Goal: Information Seeking & Learning: Learn about a topic

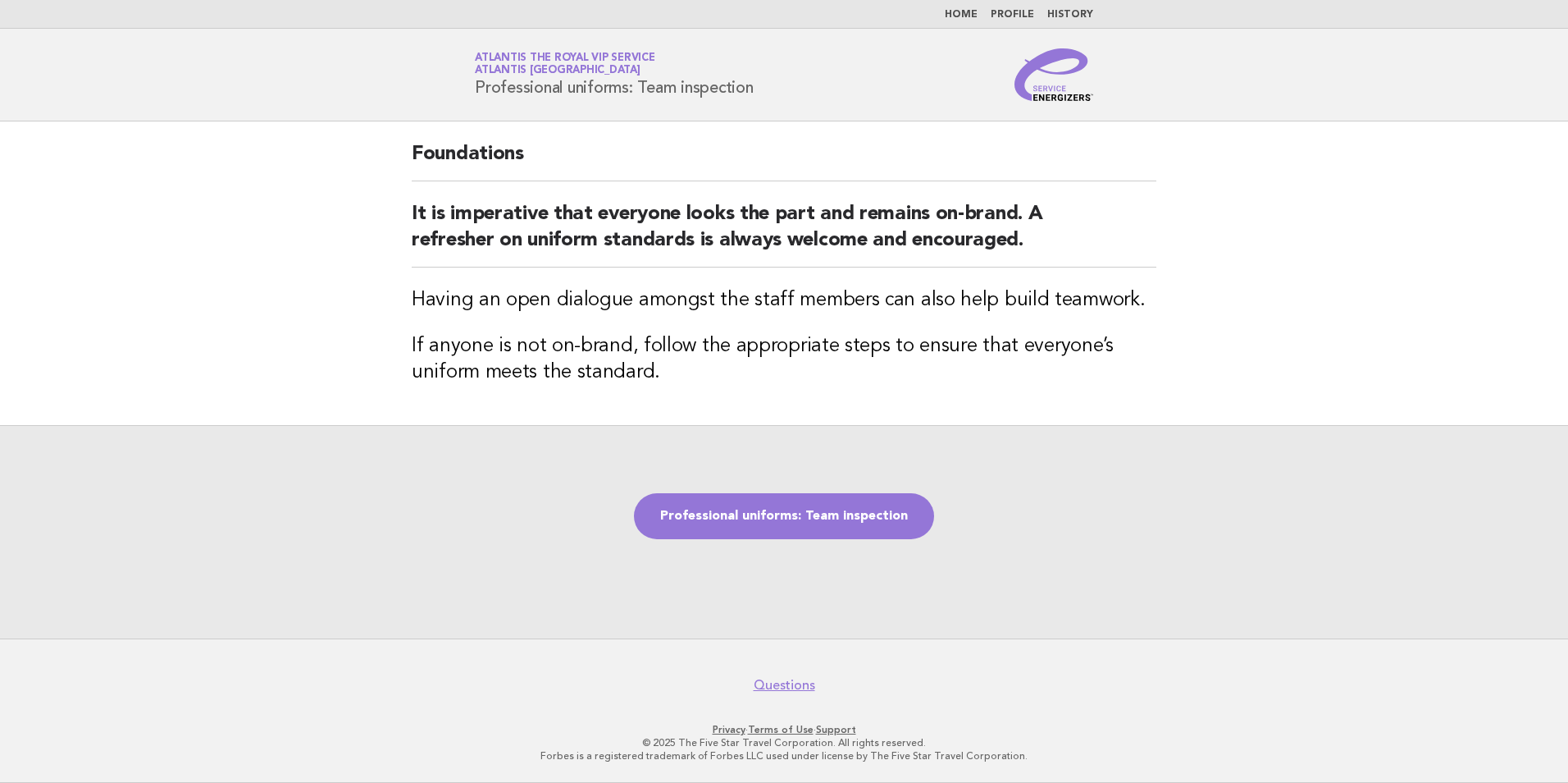
click at [968, 15] on link "Home" at bounding box center [961, 15] width 33 height 10
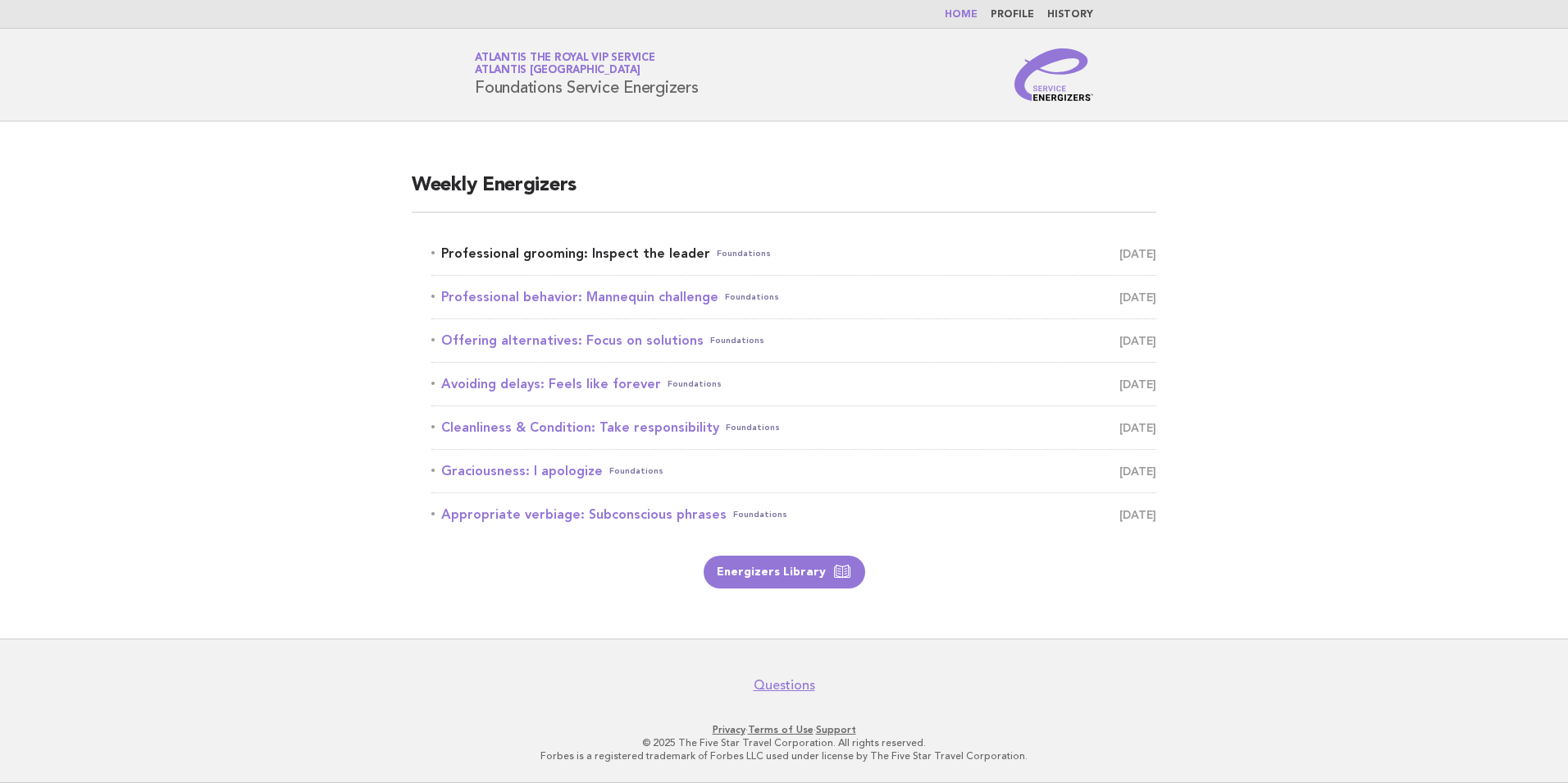
click at [673, 258] on link "Professional grooming: Inspect the leader Foundations September 4" at bounding box center [794, 253] width 725 height 23
